Goal: Task Accomplishment & Management: Use online tool/utility

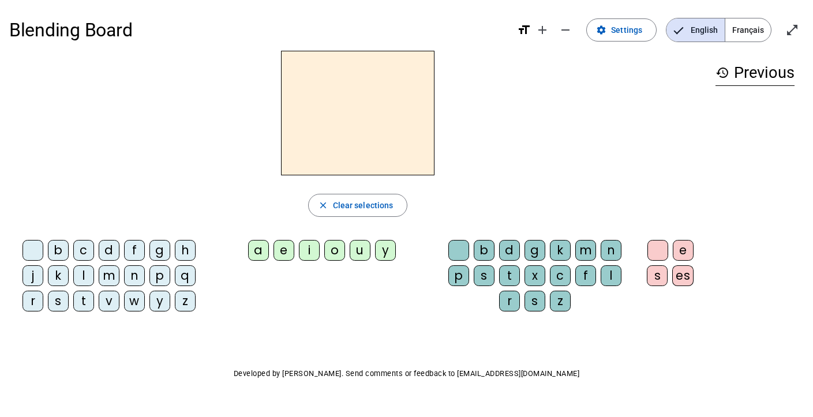
drag, startPoint x: 250, startPoint y: 247, endPoint x: 254, endPoint y: 252, distance: 6.6
click at [254, 252] on div "a" at bounding box center [258, 250] width 21 height 21
click at [584, 253] on div "m" at bounding box center [585, 250] width 21 height 21
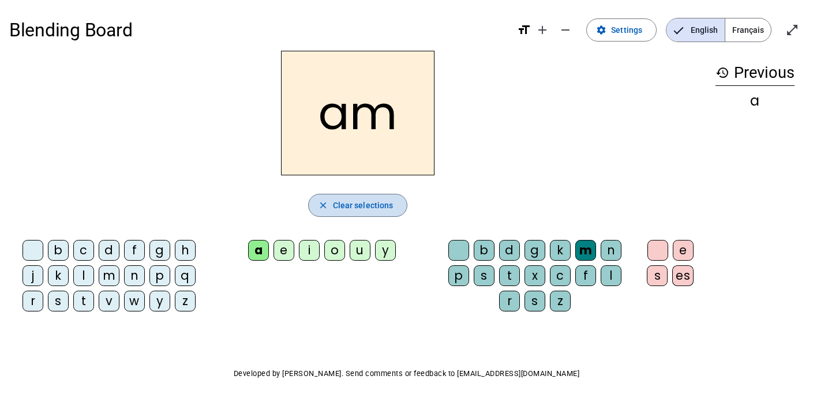
click at [373, 200] on span "Clear selections" at bounding box center [363, 205] width 61 height 14
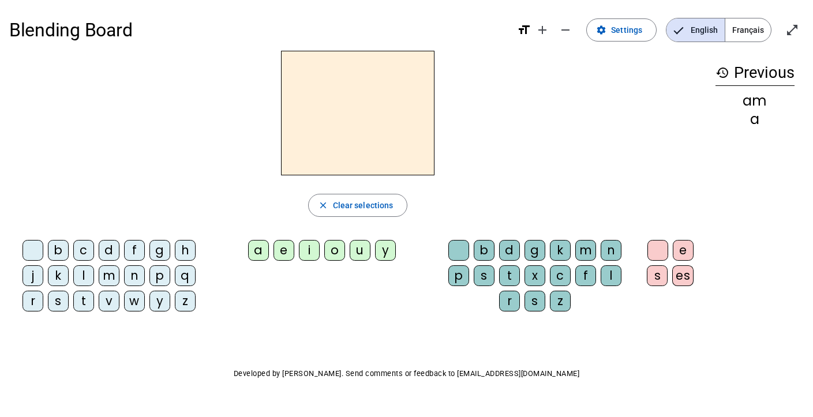
click at [764, 103] on div "am" at bounding box center [754, 101] width 79 height 14
drag, startPoint x: 171, startPoint y: 179, endPoint x: 592, endPoint y: 111, distance: 427.1
click at [592, 111] on div at bounding box center [357, 113] width 697 height 125
click at [566, 28] on mat-icon "remove" at bounding box center [565, 30] width 14 height 14
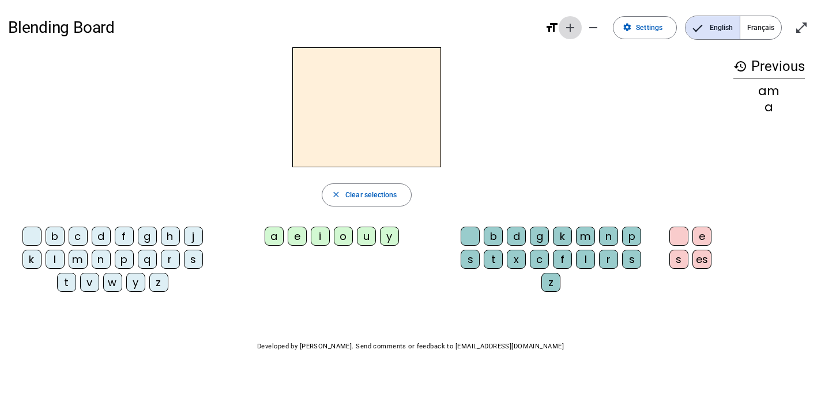
click at [570, 28] on mat-icon "add" at bounding box center [570, 28] width 14 height 14
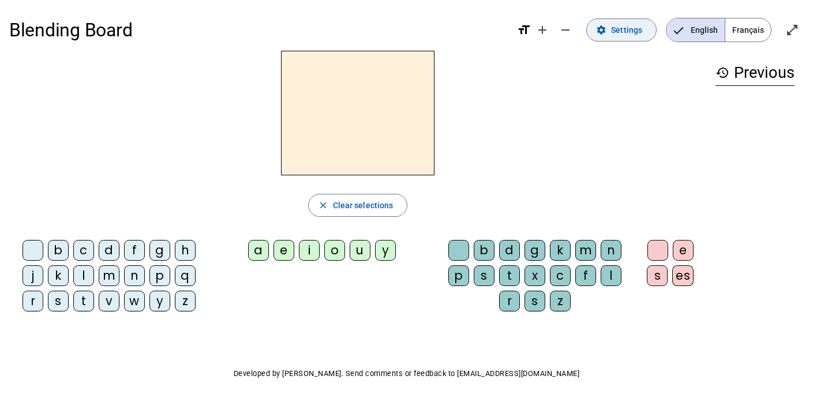
click at [610, 35] on span at bounding box center [621, 30] width 69 height 28
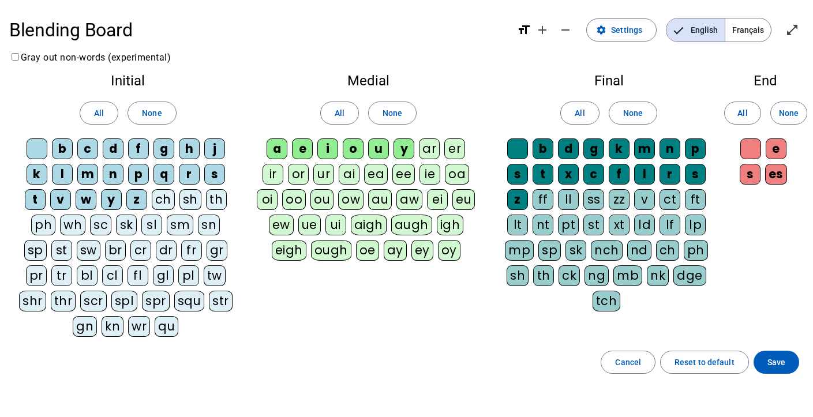
click at [280, 151] on div "a" at bounding box center [276, 148] width 21 height 21
click at [92, 174] on div "m" at bounding box center [87, 174] width 21 height 21
click at [59, 175] on div "l" at bounding box center [62, 174] width 21 height 21
click at [788, 362] on span at bounding box center [776, 362] width 46 height 28
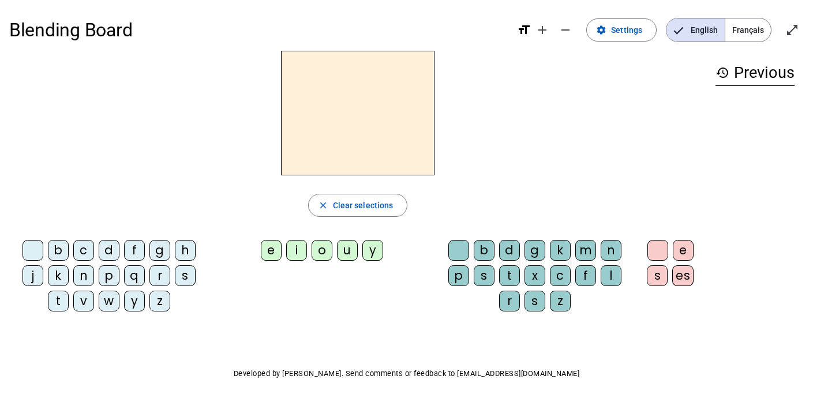
click at [379, 90] on h2 at bounding box center [357, 113] width 153 height 125
click at [741, 31] on span "Français" at bounding box center [748, 29] width 46 height 23
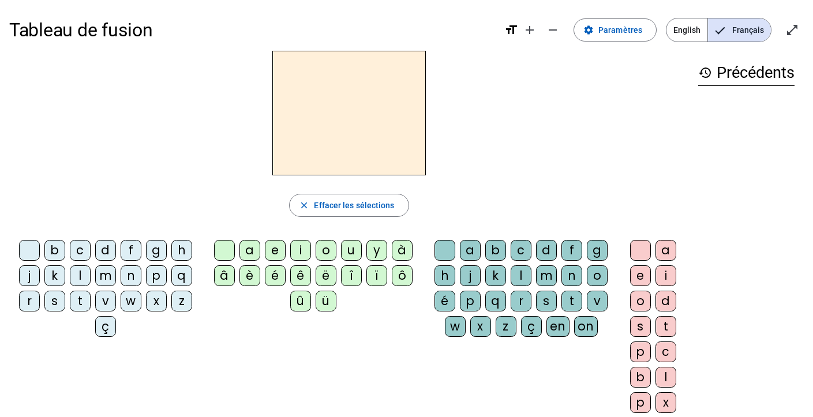
click at [104, 275] on div "m" at bounding box center [105, 275] width 21 height 21
click at [250, 251] on div "a" at bounding box center [249, 250] width 21 height 21
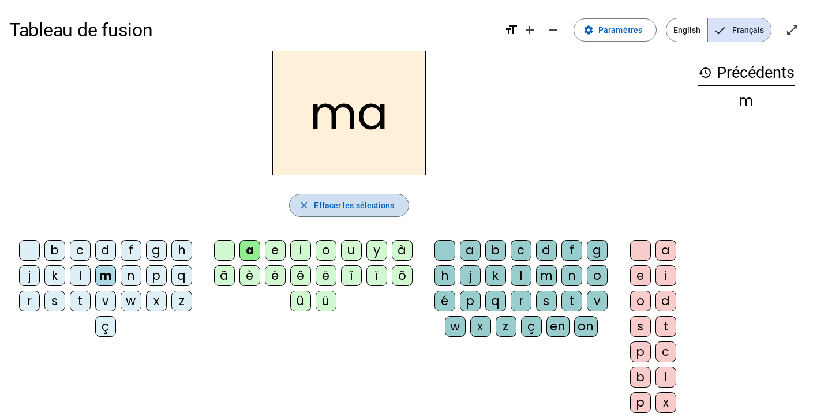
click at [360, 205] on span "Effacer les sélections" at bounding box center [354, 205] width 80 height 14
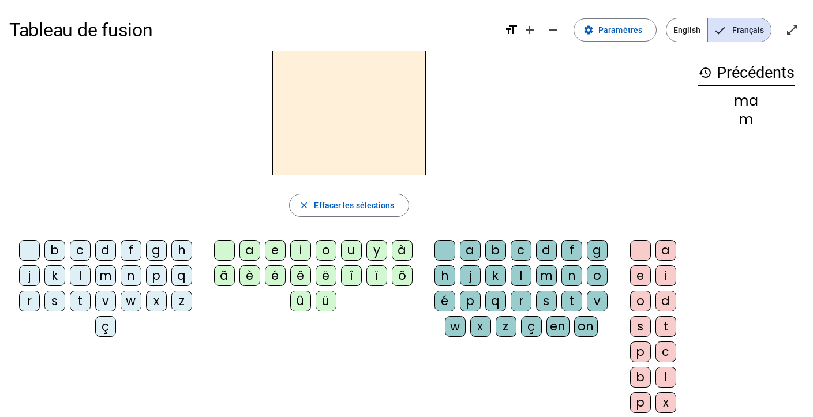
click at [79, 275] on div "l" at bounding box center [80, 275] width 21 height 21
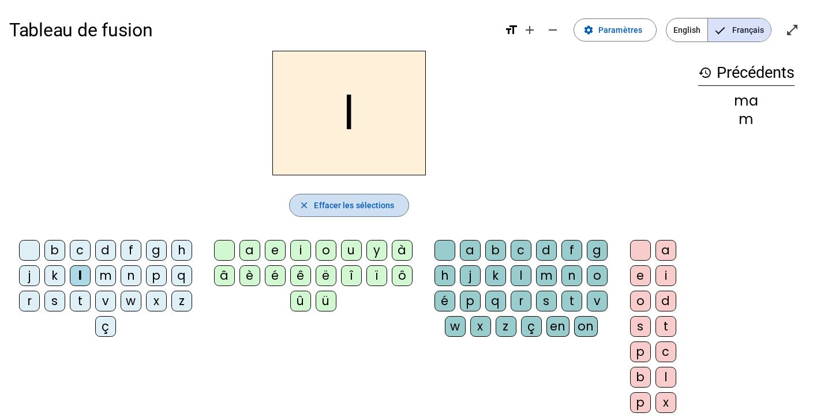
click at [357, 207] on span "Effacer les sélections" at bounding box center [354, 205] width 80 height 14
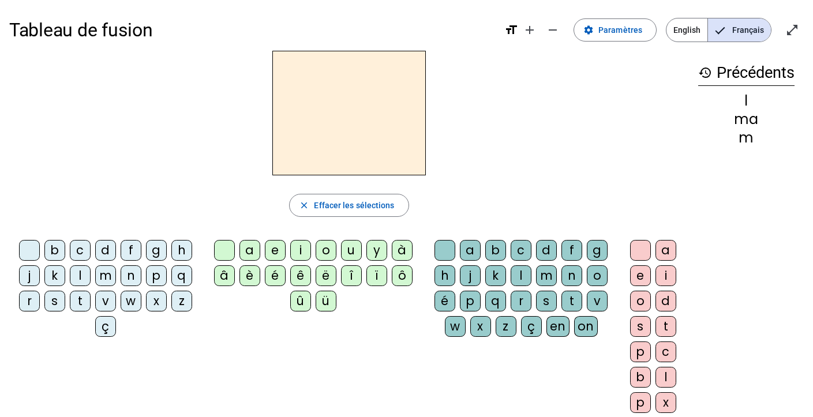
click at [78, 282] on div "l" at bounding box center [80, 275] width 21 height 21
click at [253, 244] on div "a" at bounding box center [249, 250] width 21 height 21
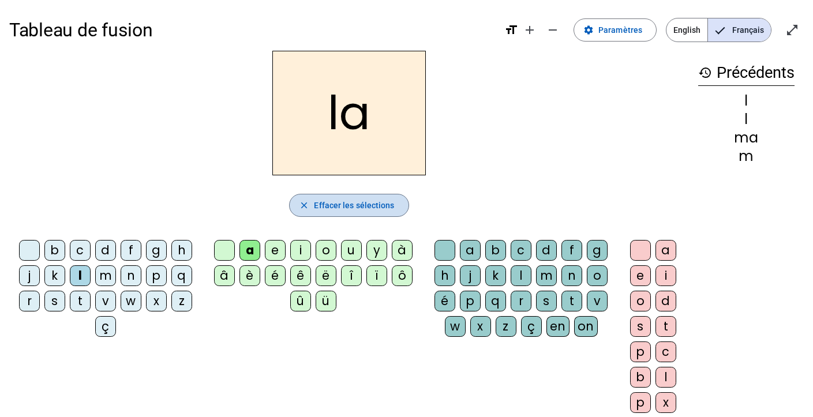
click at [354, 209] on span "Effacer les sélections" at bounding box center [354, 205] width 80 height 14
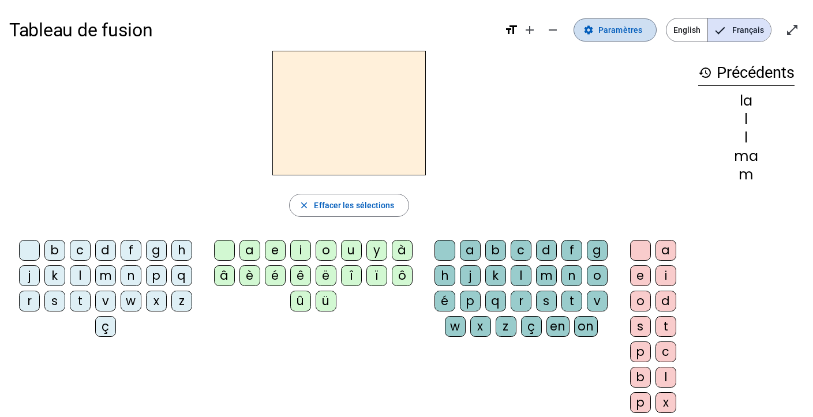
click at [604, 28] on span "Paramètres" at bounding box center [620, 30] width 44 height 14
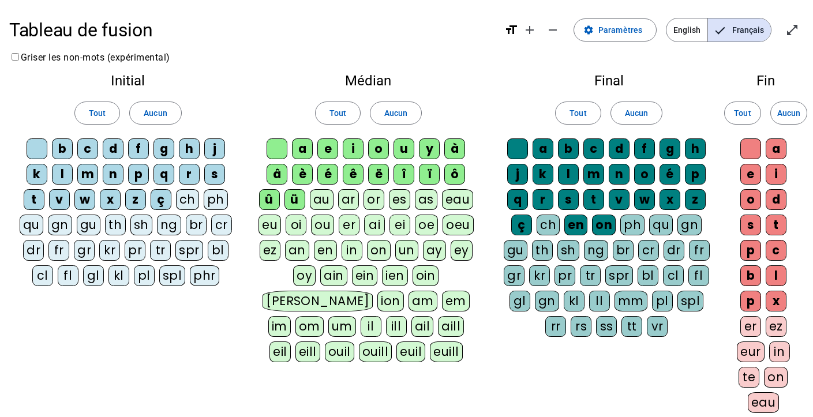
drag, startPoint x: 296, startPoint y: 153, endPoint x: 311, endPoint y: 142, distance: 19.0
click at [311, 142] on div "a" at bounding box center [302, 148] width 21 height 21
click at [92, 174] on div "m" at bounding box center [87, 174] width 21 height 21
click at [65, 172] on div "l" at bounding box center [62, 174] width 21 height 21
click at [632, 31] on span "Paramètres" at bounding box center [620, 30] width 44 height 14
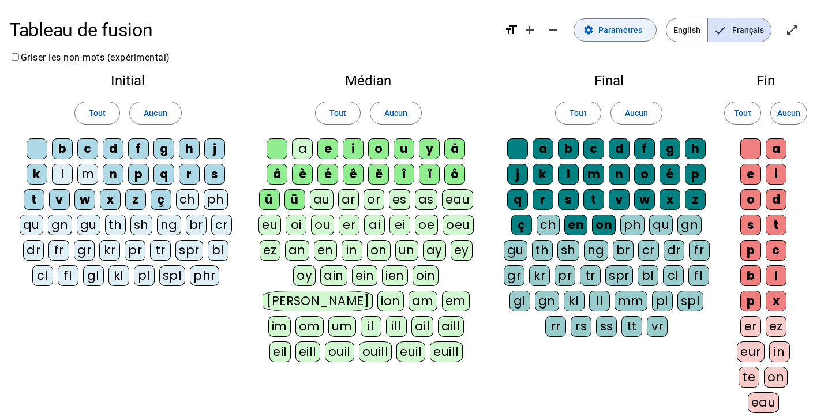
click at [632, 31] on span "Paramètres" at bounding box center [620, 30] width 44 height 14
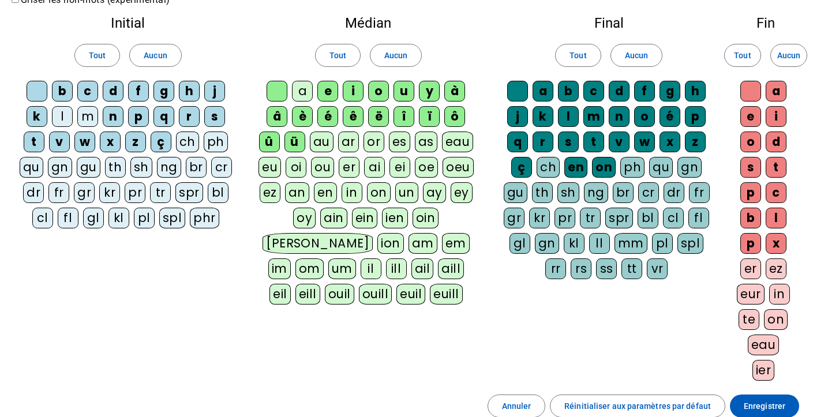
scroll to position [173, 0]
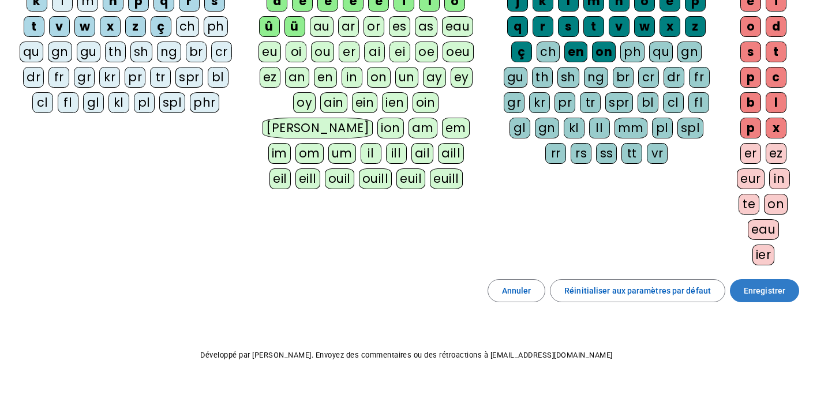
click at [758, 294] on span "Enregistrer" at bounding box center [764, 291] width 42 height 14
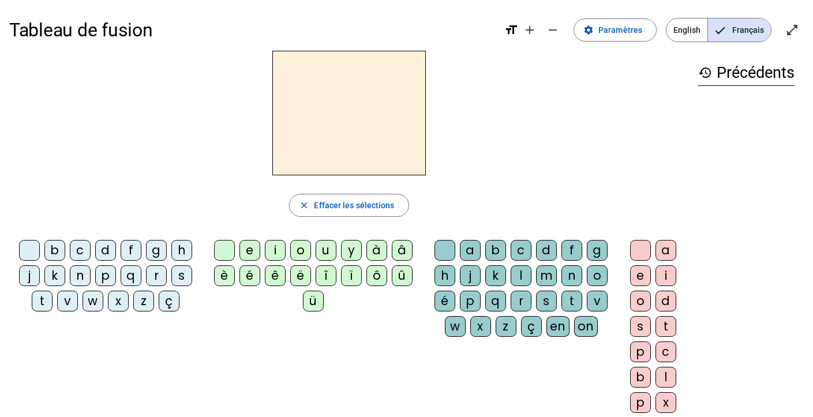
drag, startPoint x: 699, startPoint y: 72, endPoint x: 722, endPoint y: 74, distance: 23.2
click at [722, 74] on h3 "history Précédents" at bounding box center [746, 73] width 96 height 26
click at [708, 72] on mat-icon "history" at bounding box center [705, 73] width 14 height 14
click at [339, 205] on span "Effacer les sélections" at bounding box center [354, 205] width 80 height 14
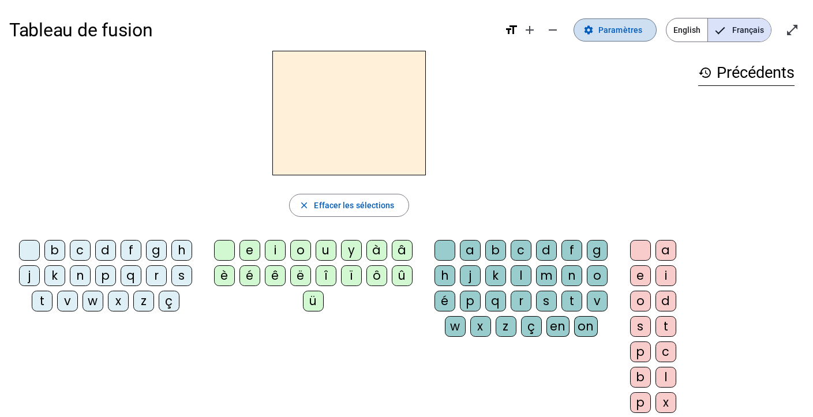
click at [633, 33] on span "Paramètres" at bounding box center [620, 30] width 44 height 14
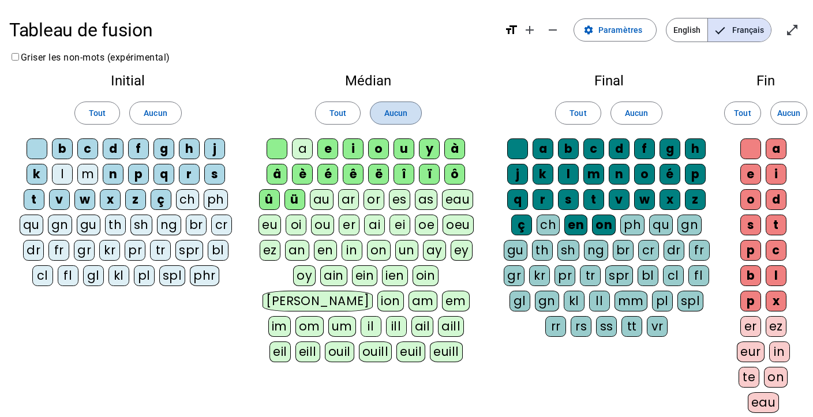
click at [401, 113] on span "Aucun" at bounding box center [395, 113] width 23 height 14
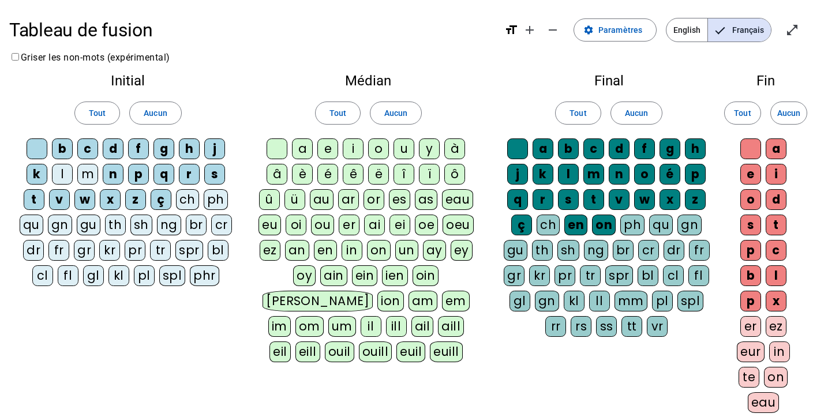
click at [307, 148] on div "a" at bounding box center [302, 148] width 21 height 21
click at [142, 109] on span at bounding box center [155, 113] width 51 height 28
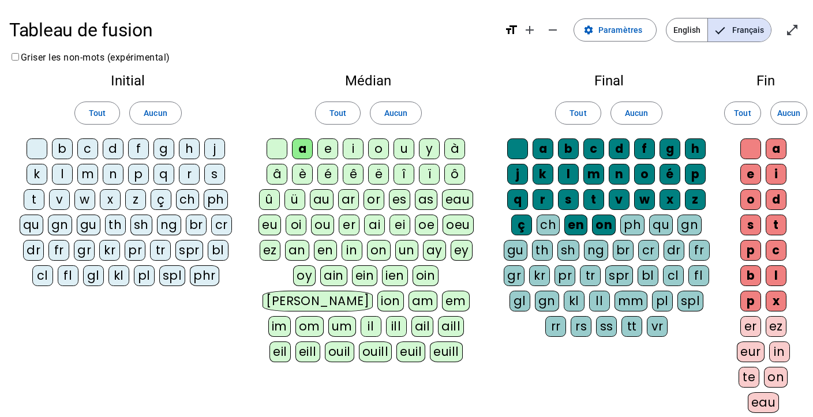
click at [88, 177] on div "m" at bounding box center [87, 174] width 21 height 21
click at [59, 176] on div "l" at bounding box center [62, 174] width 21 height 21
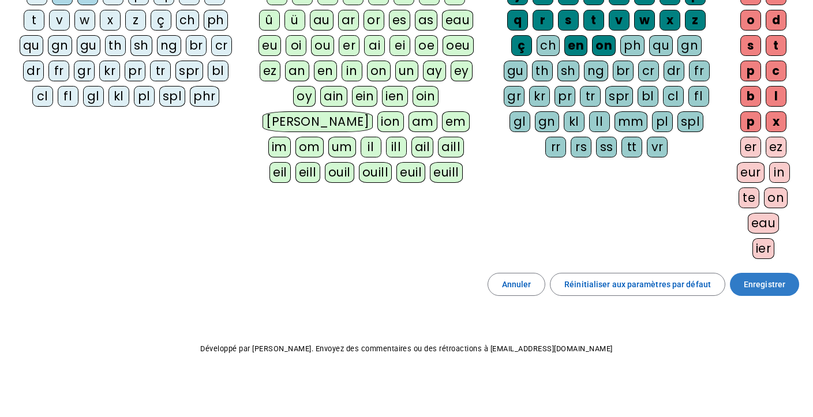
click at [766, 290] on span "Enregistrer" at bounding box center [764, 284] width 42 height 14
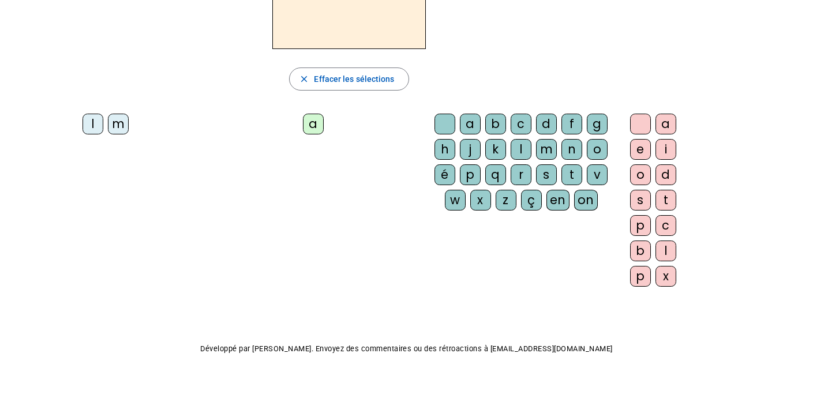
scroll to position [11, 0]
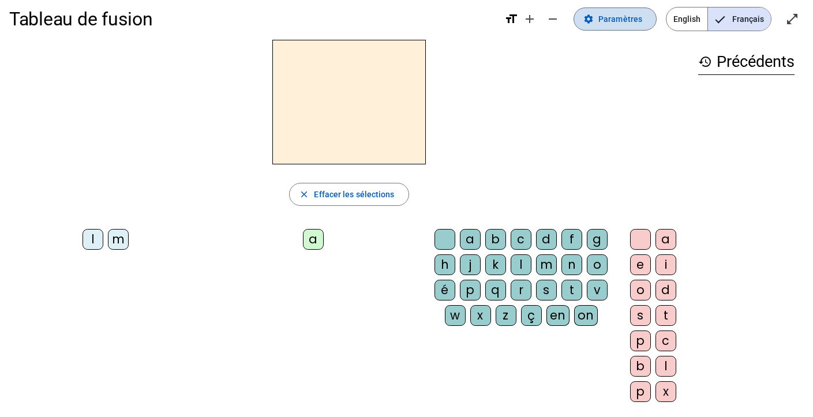
drag, startPoint x: 632, startPoint y: 13, endPoint x: 626, endPoint y: 23, distance: 12.2
click at [626, 23] on span "Paramètres" at bounding box center [620, 19] width 44 height 14
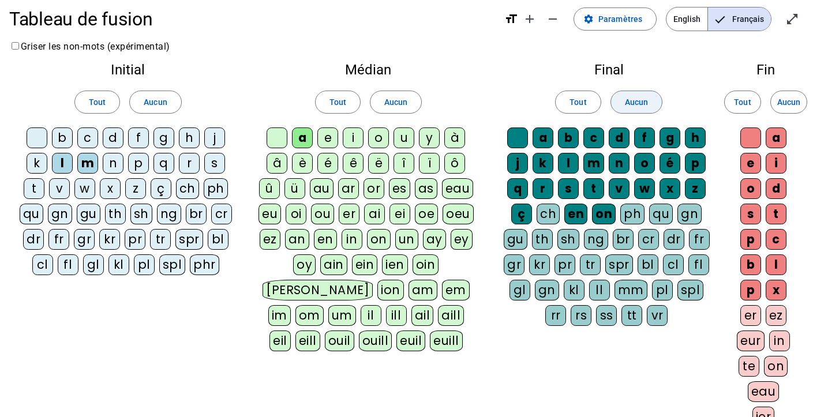
click at [637, 102] on span "Aucun" at bounding box center [636, 102] width 23 height 14
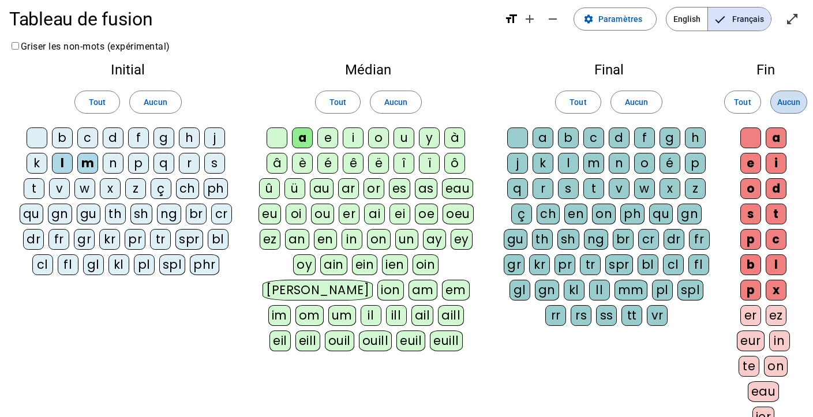
click at [796, 104] on span "Aucun" at bounding box center [788, 102] width 23 height 14
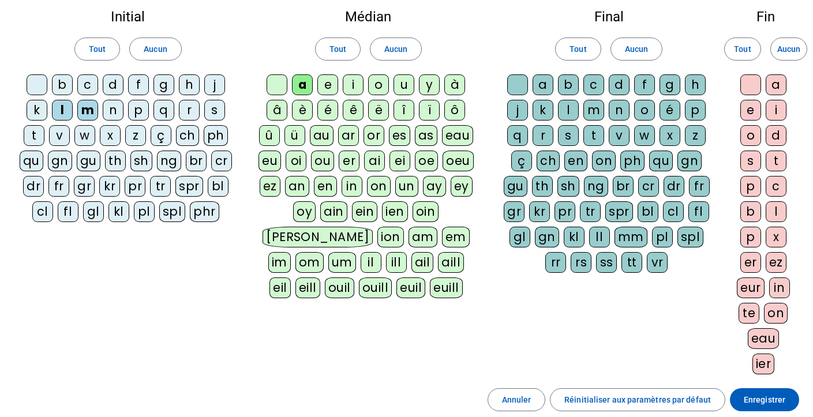
scroll to position [179, 0]
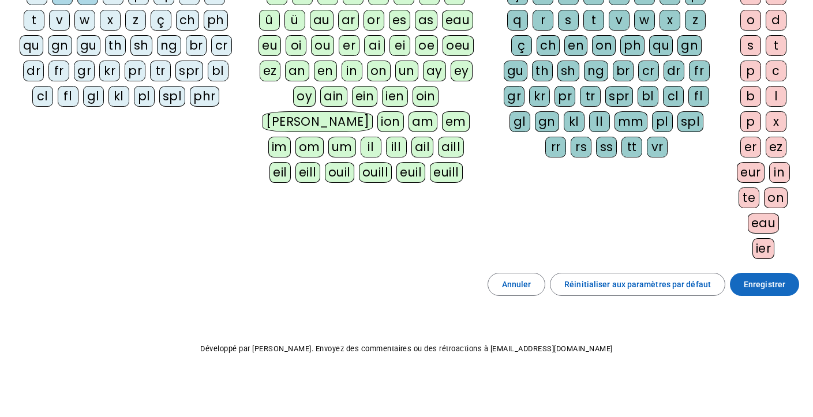
click at [789, 281] on span at bounding box center [764, 284] width 69 height 28
